Goal: Communication & Community: Answer question/provide support

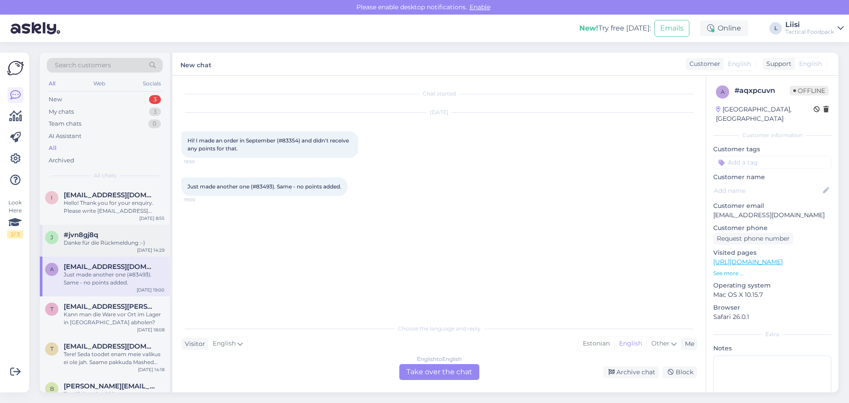
scroll to position [44, 0]
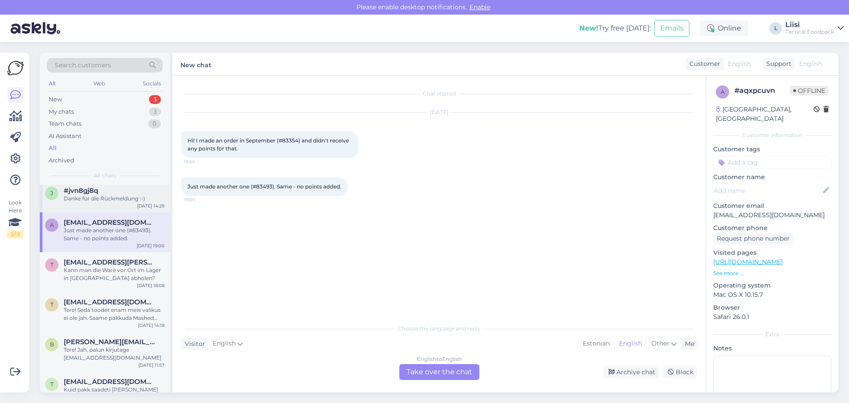
click at [108, 202] on div "Danke für die Rückmeldung :-)" at bounding box center [114, 199] width 101 height 8
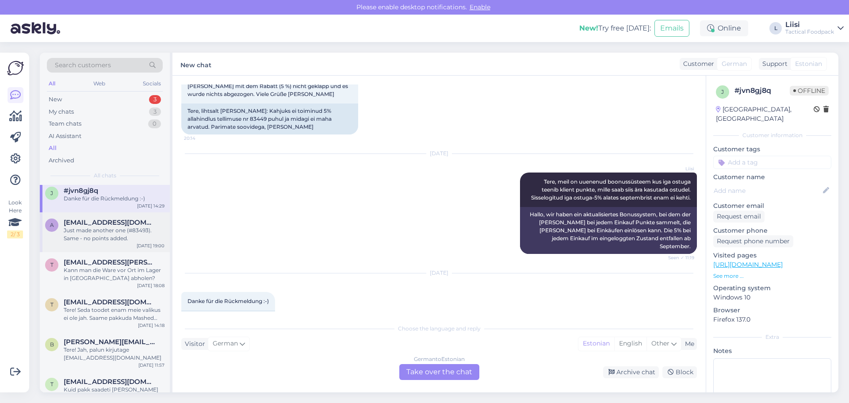
click at [101, 223] on span "[EMAIL_ADDRESS][DOMAIN_NAME]" at bounding box center [110, 223] width 92 height 8
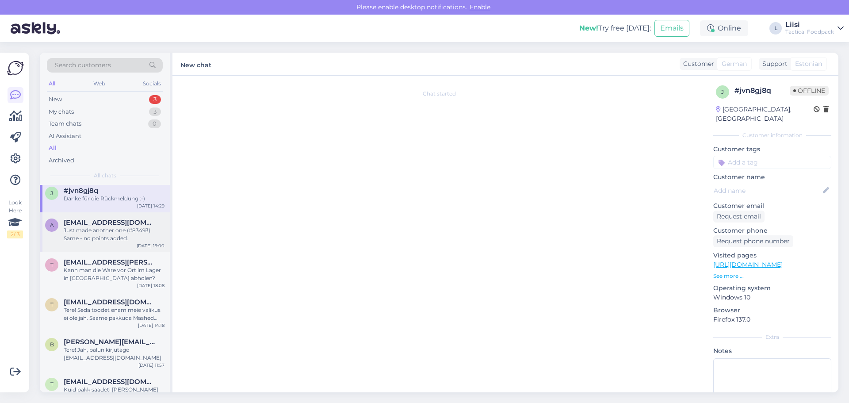
scroll to position [0, 0]
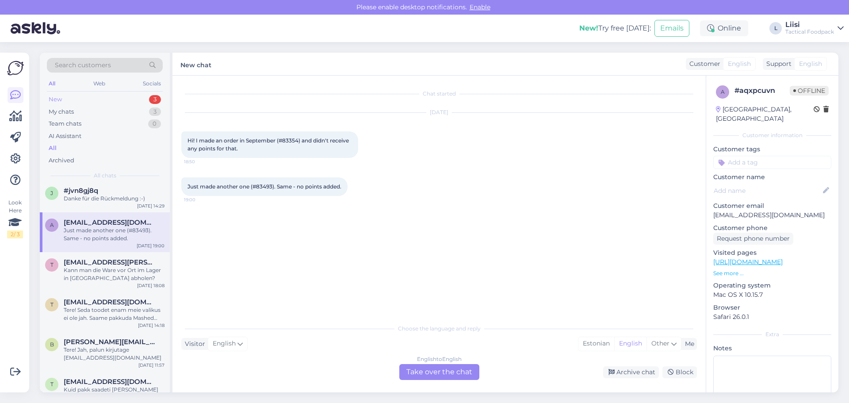
click at [84, 98] on div "New 3" at bounding box center [105, 99] width 116 height 12
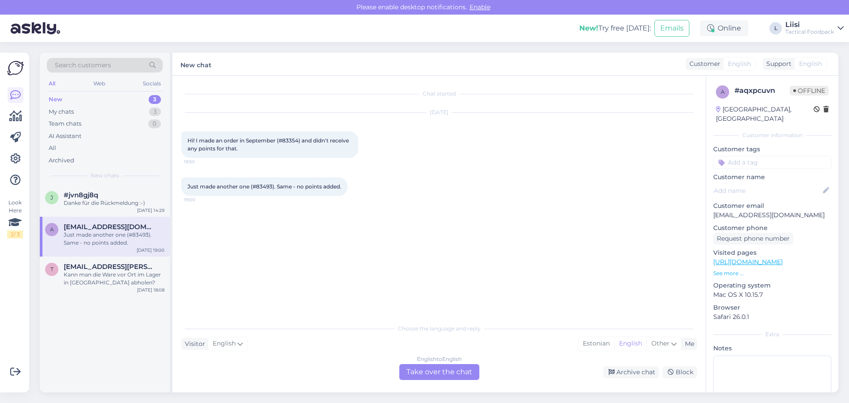
drag, startPoint x: 304, startPoint y: 141, endPoint x: 311, endPoint y: 152, distance: 13.4
click at [311, 152] on div "Hi! I made an order in September (#83354) and didn't receive any points for tha…" at bounding box center [269, 144] width 177 height 27
click at [328, 189] on span "Just made another one (#83493). Same - no points added." at bounding box center [265, 186] width 154 height 7
click at [721, 211] on p "[EMAIL_ADDRESS][DOMAIN_NAME]" at bounding box center [773, 215] width 118 height 9
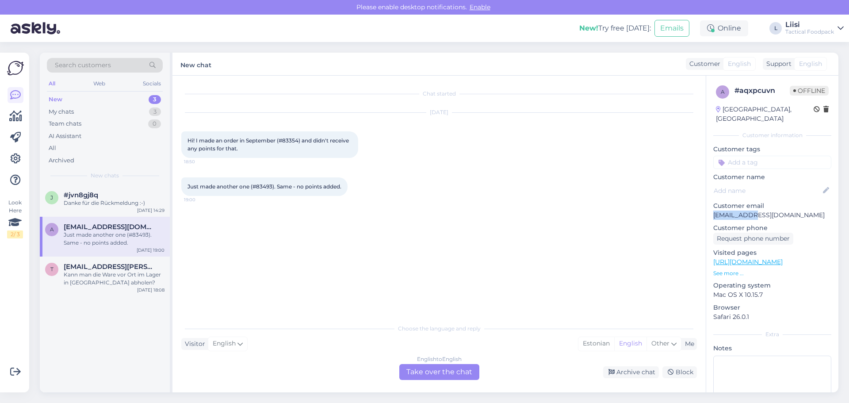
copy p "avenskevics"
click at [802, 211] on p "[EMAIL_ADDRESS][DOMAIN_NAME]" at bounding box center [773, 215] width 118 height 9
drag, startPoint x: 799, startPoint y: 206, endPoint x: 710, endPoint y: 207, distance: 88.5
click at [710, 207] on div "a # aqxpcuvn Offline [GEOGRAPHIC_DATA], Riga Customer information Customer tags…" at bounding box center [773, 262] width 132 height 373
copy p "[EMAIL_ADDRESS][DOMAIN_NAME]"
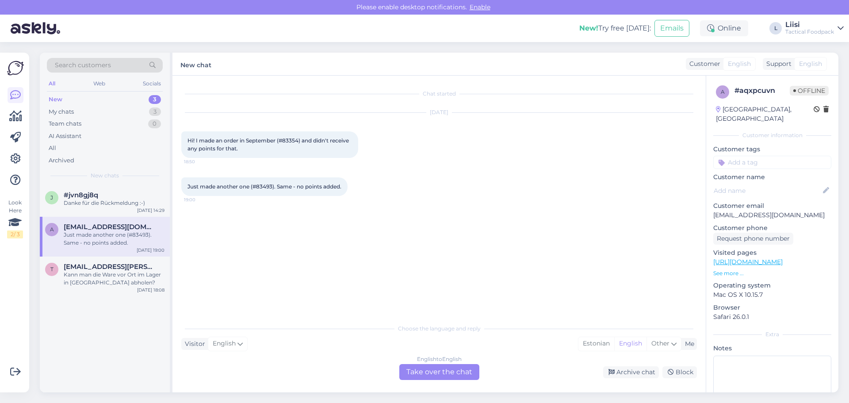
click at [430, 373] on div "English to English Take over the chat" at bounding box center [440, 372] width 80 height 16
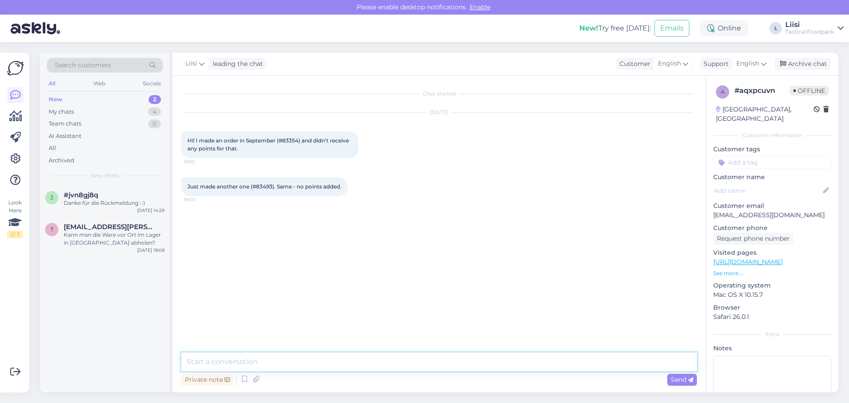
click at [261, 362] on textarea at bounding box center [439, 362] width 516 height 19
click at [248, 361] on textarea "[PERSON_NAME]! Aitäh et teada andsid. uurime probleemi ja anname sulle peagi te…" at bounding box center [439, 362] width 516 height 19
drag, startPoint x: 306, startPoint y: 359, endPoint x: 250, endPoint y: 359, distance: 56.6
click at [250, 359] on textarea "[PERSON_NAME]! Aitäh, et teada andsid. uurime probleemi ja anname sulle peagi t…" at bounding box center [439, 362] width 516 height 19
click at [288, 361] on textarea "[PERSON_NAME]! Aitäh info eest. uurime probleemi ja anname sulle peagi teada, m…" at bounding box center [439, 362] width 516 height 19
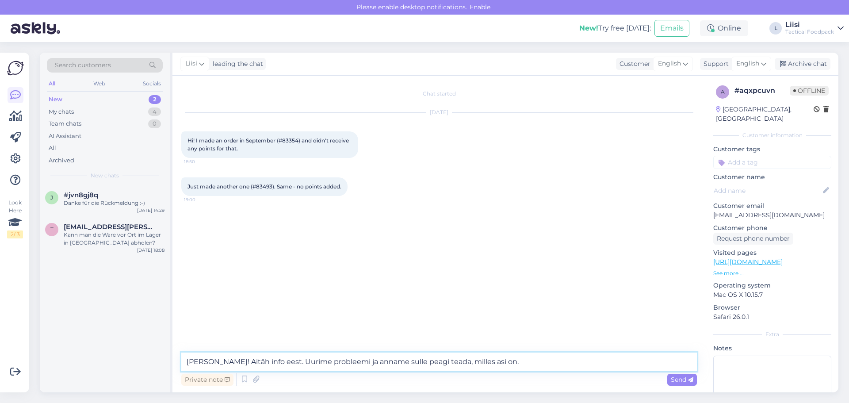
click at [518, 361] on textarea "[PERSON_NAME]! Aitäh info eest. Uurime probleemi ja anname sulle peagi teada, m…" at bounding box center [439, 362] width 516 height 19
type textarea "[PERSON_NAME]! Aitäh info eest. Uurime probleemi ja anname sulle peagi teada, m…"
click at [684, 382] on span "Send" at bounding box center [682, 380] width 23 height 8
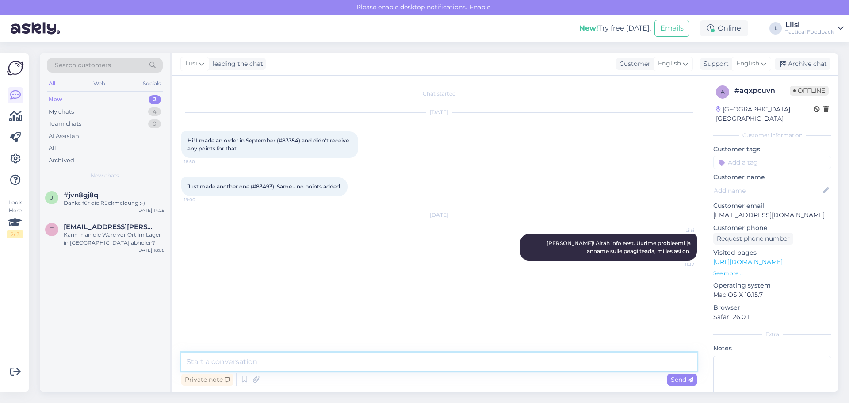
click at [273, 358] on textarea at bounding box center [439, 362] width 516 height 19
drag, startPoint x: 537, startPoint y: 242, endPoint x: 695, endPoint y: 252, distance: 158.3
click at [695, 252] on div "Liisi [PERSON_NAME]! Aitäh info eest. Uurime probleemi ja anname sulle peagi te…" at bounding box center [608, 247] width 177 height 27
copy span "[PERSON_NAME]! Aitäh info eest. Uurime probleemi ja anname sulle peagi teada, m…"
click at [282, 360] on textarea at bounding box center [439, 362] width 516 height 19
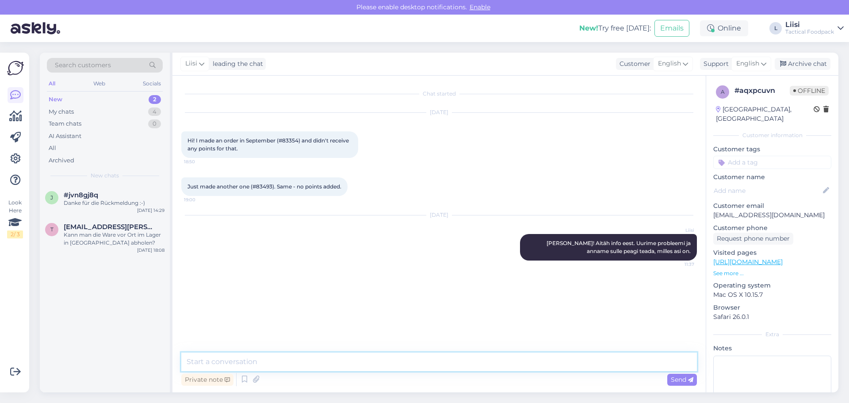
paste textarea "Hi [PERSON_NAME]! Thanks for the information. We'll look into the issue and let…"
type textarea "Hi [PERSON_NAME]! Thanks for the information. We'll look into the issue and let…"
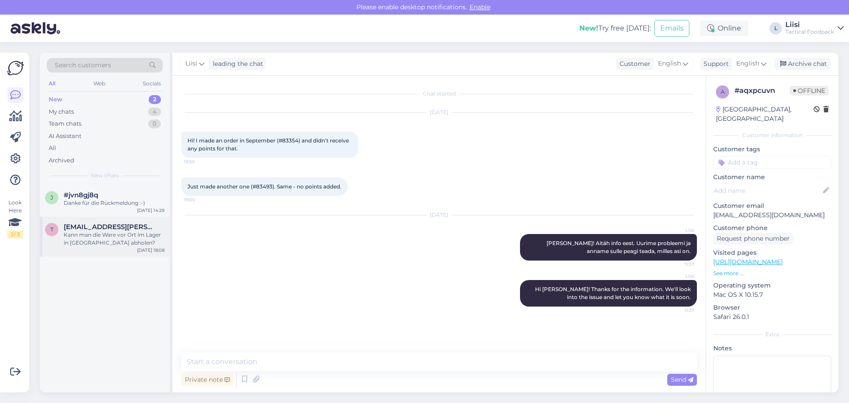
click at [84, 235] on div "Kann man die Ware vor Ort im Lager in [GEOGRAPHIC_DATA] abholen?" at bounding box center [114, 239] width 101 height 16
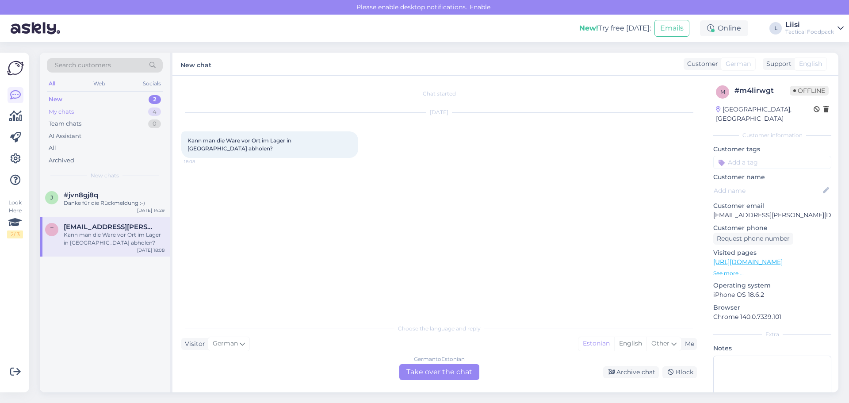
click at [97, 111] on div "My chats 4" at bounding box center [105, 112] width 116 height 12
